Goal: Task Accomplishment & Management: Use online tool/utility

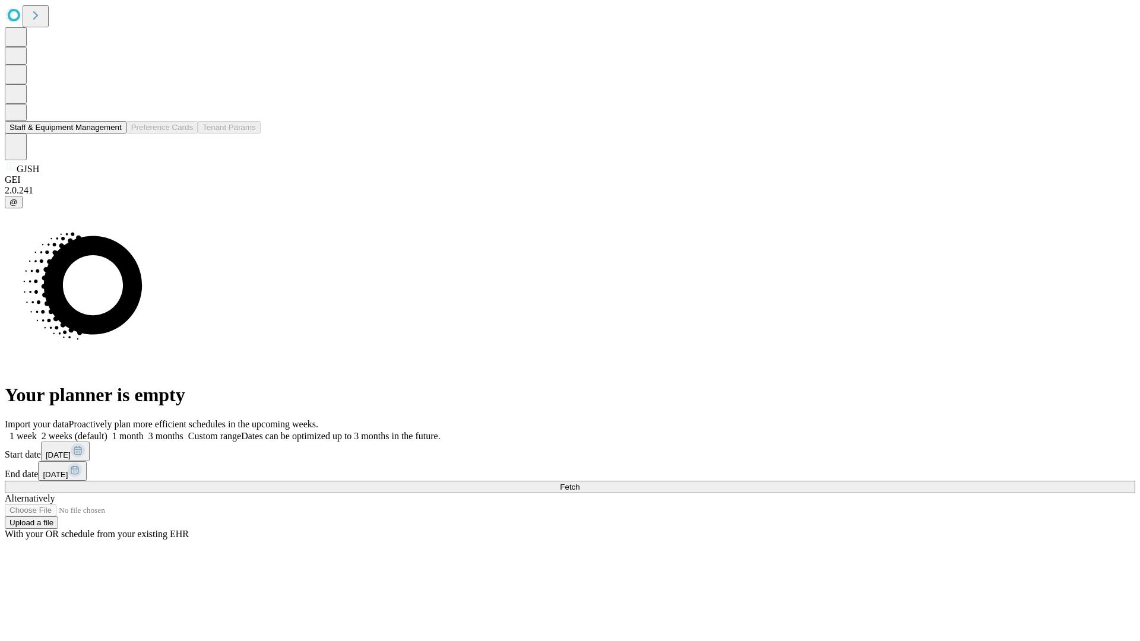
click at [113, 134] on button "Staff & Equipment Management" at bounding box center [66, 127] width 122 height 12
